Goal: Transaction & Acquisition: Purchase product/service

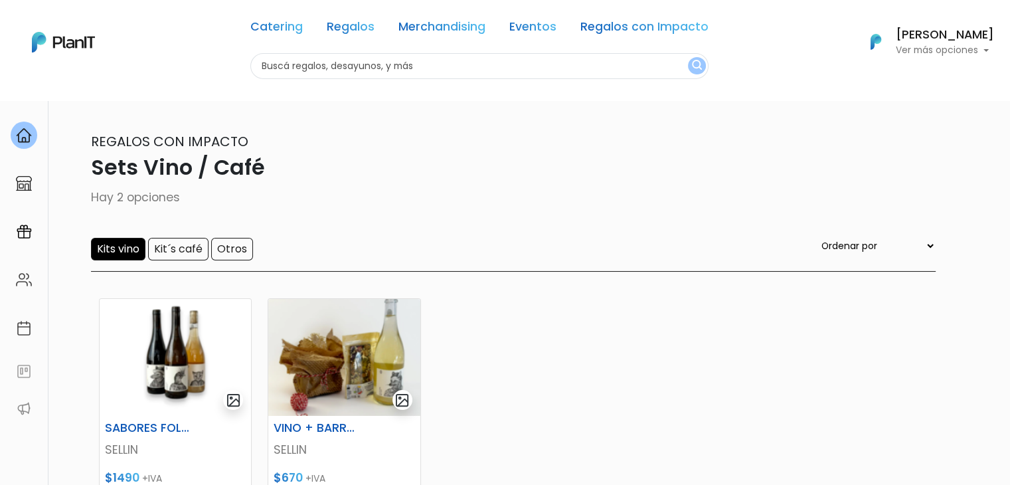
click at [190, 68] on div "Catering Regalos Merchandising Eventos Regalos con Impacto Sets Vino / Café | $…" at bounding box center [505, 42] width 1010 height 74
click at [311, 64] on input "text" at bounding box center [479, 66] width 458 height 26
type input "valija"
click at [688, 57] on button "submit" at bounding box center [697, 65] width 18 height 17
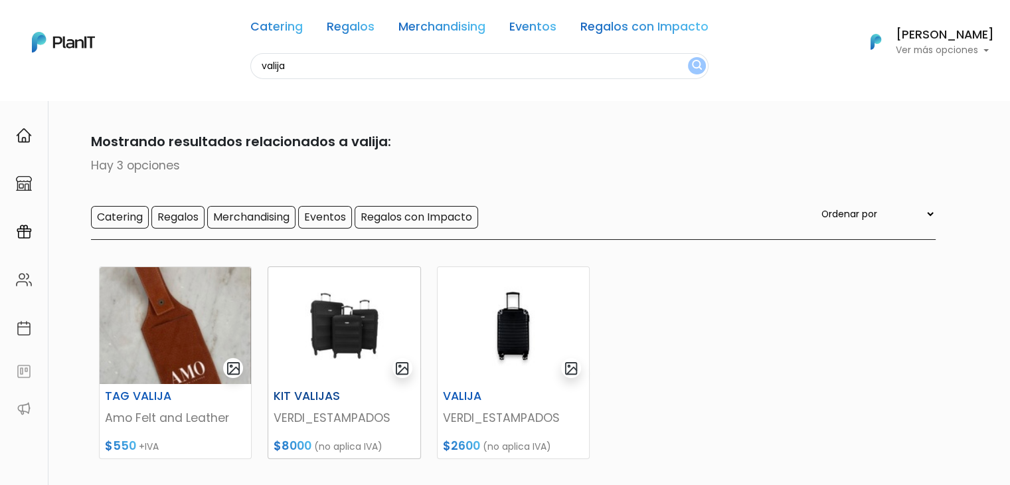
click at [355, 325] on img at bounding box center [343, 325] width 151 height 117
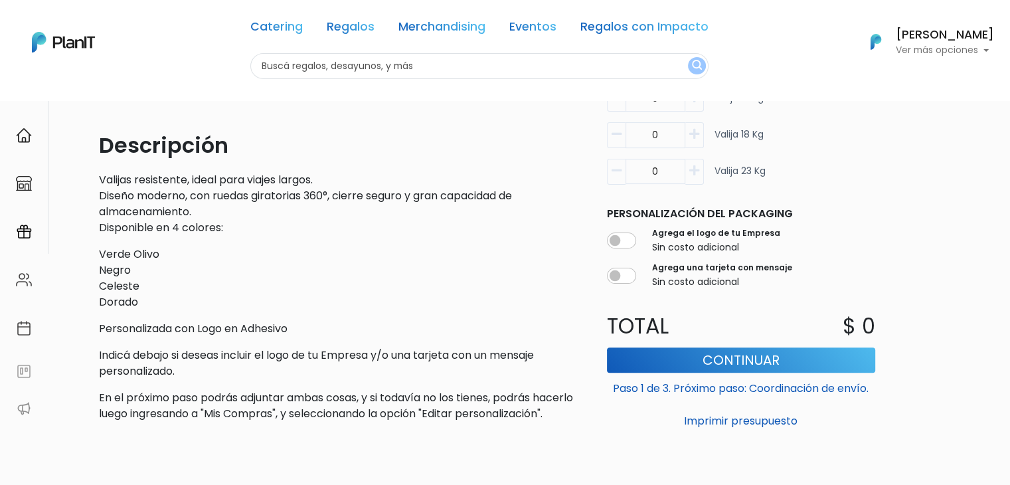
scroll to position [351, 0]
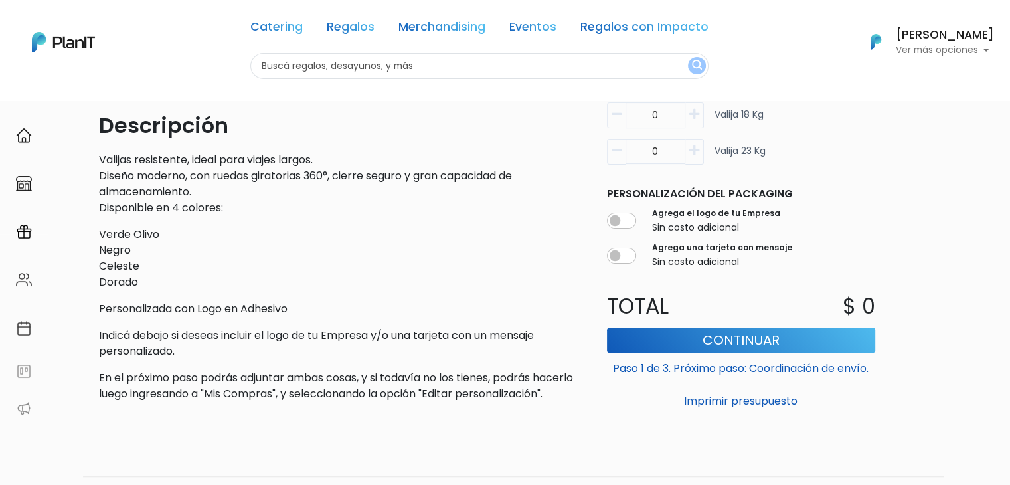
click at [199, 309] on p "Personalizada con Logo en Adhesivo" at bounding box center [339, 309] width 481 height 16
copy div "Personalizada con Logo en Adhesivo"
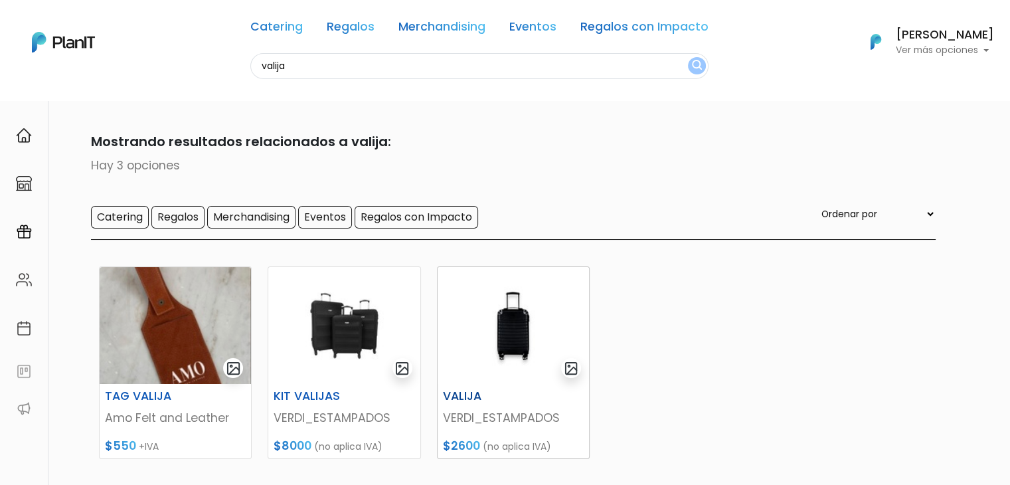
click at [498, 340] on img at bounding box center [513, 325] width 151 height 117
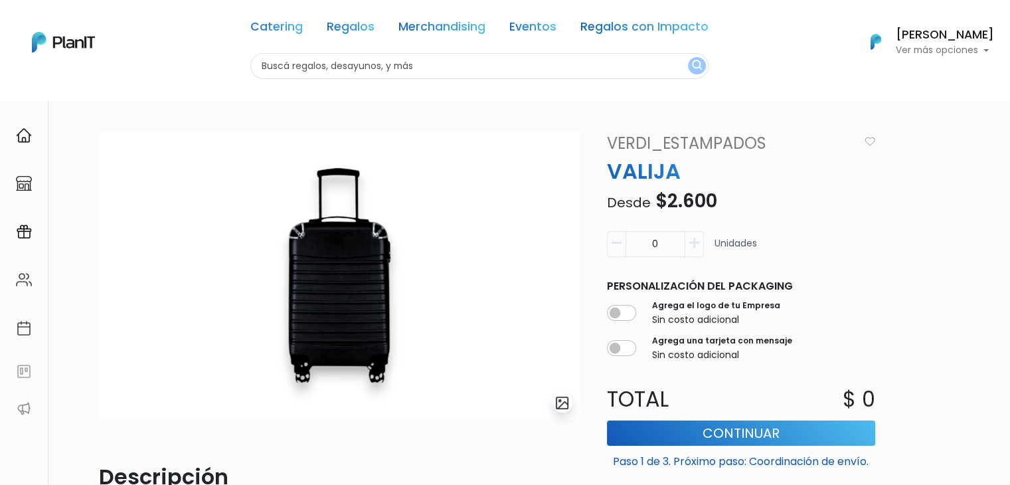
click at [955, 46] on p "Ver más opciones" at bounding box center [945, 50] width 98 height 9
click at [902, 196] on link "Cerrar Sesión" at bounding box center [935, 197] width 118 height 27
